Goal: Transaction & Acquisition: Purchase product/service

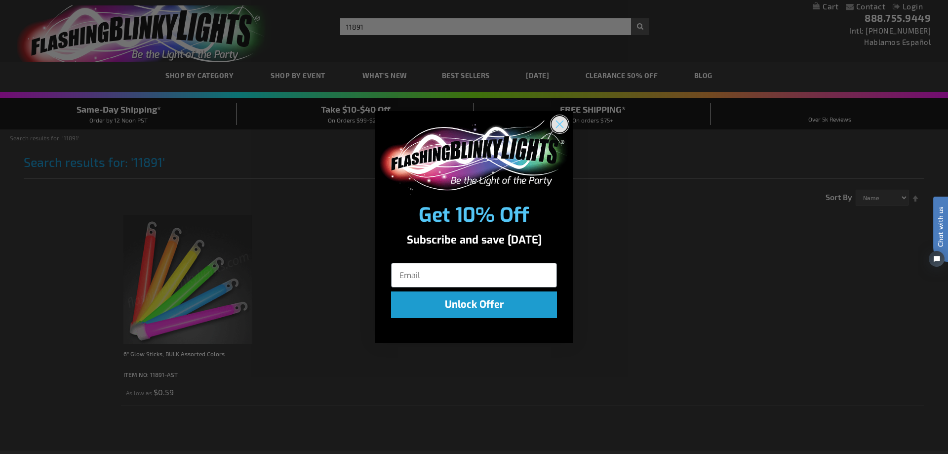
click at [558, 121] on circle "Close dialog" at bounding box center [559, 124] width 16 height 16
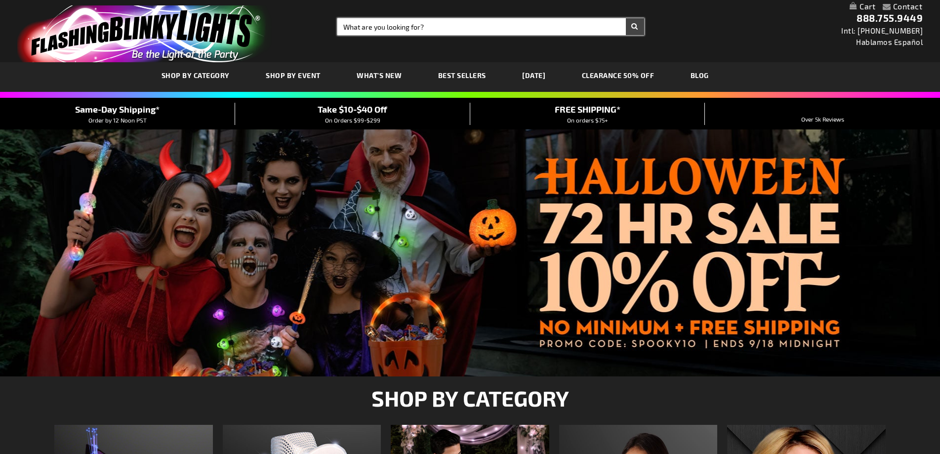
click at [413, 32] on input "Search" at bounding box center [490, 26] width 306 height 17
type input "12295"
click at [626, 18] on button "Search" at bounding box center [635, 26] width 18 height 17
